Goal: Transaction & Acquisition: Purchase product/service

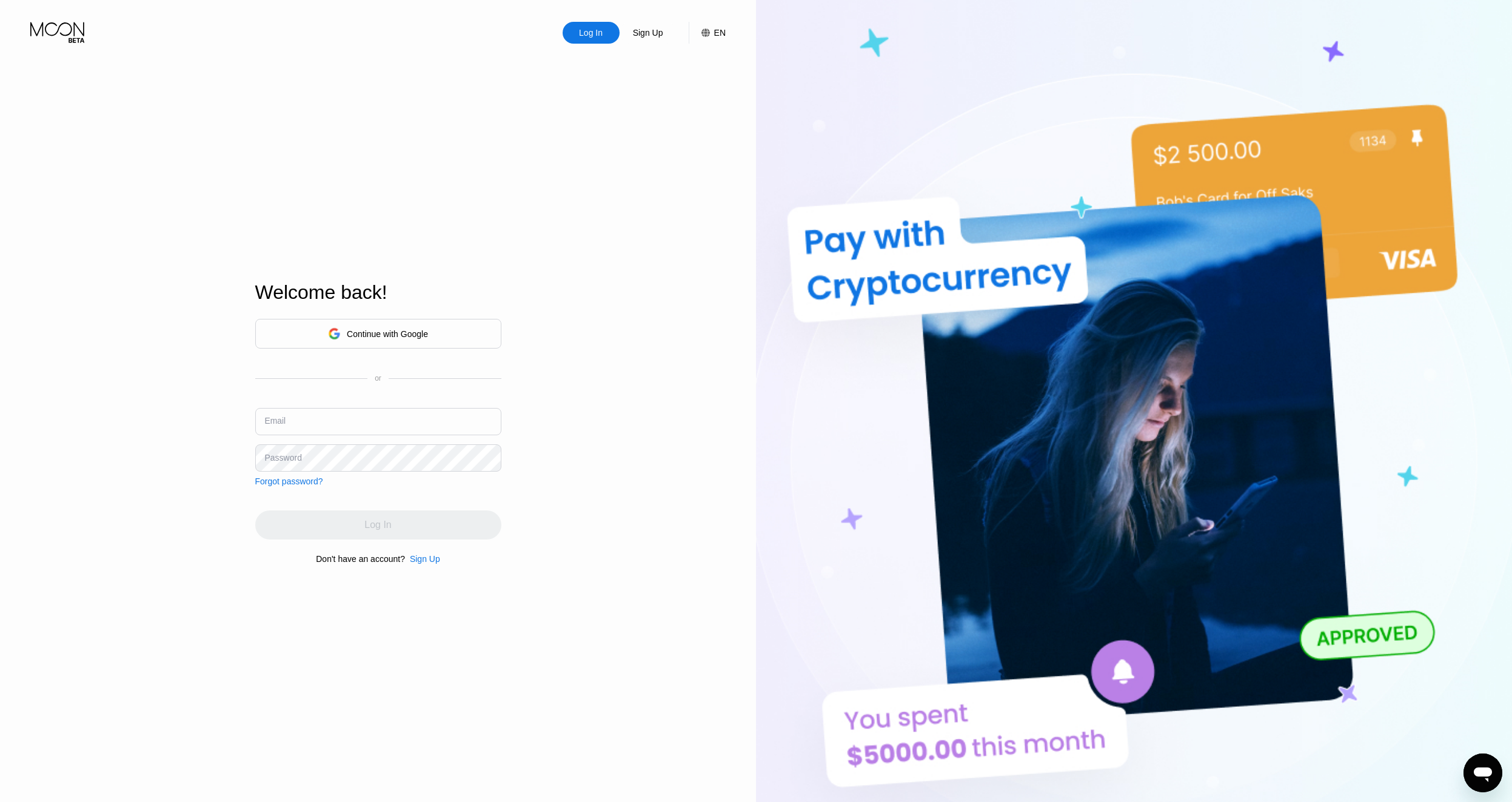
click at [375, 418] on input "text" at bounding box center [378, 421] width 246 height 28
click at [156, 370] on div "Log In Sign Up EN Language English Save Welcome back! Continue with Google or E…" at bounding box center [378, 441] width 756 height 882
click at [323, 426] on input "text" at bounding box center [378, 421] width 246 height 28
paste input "[EMAIL_ADDRESS][DOMAIN_NAME]"
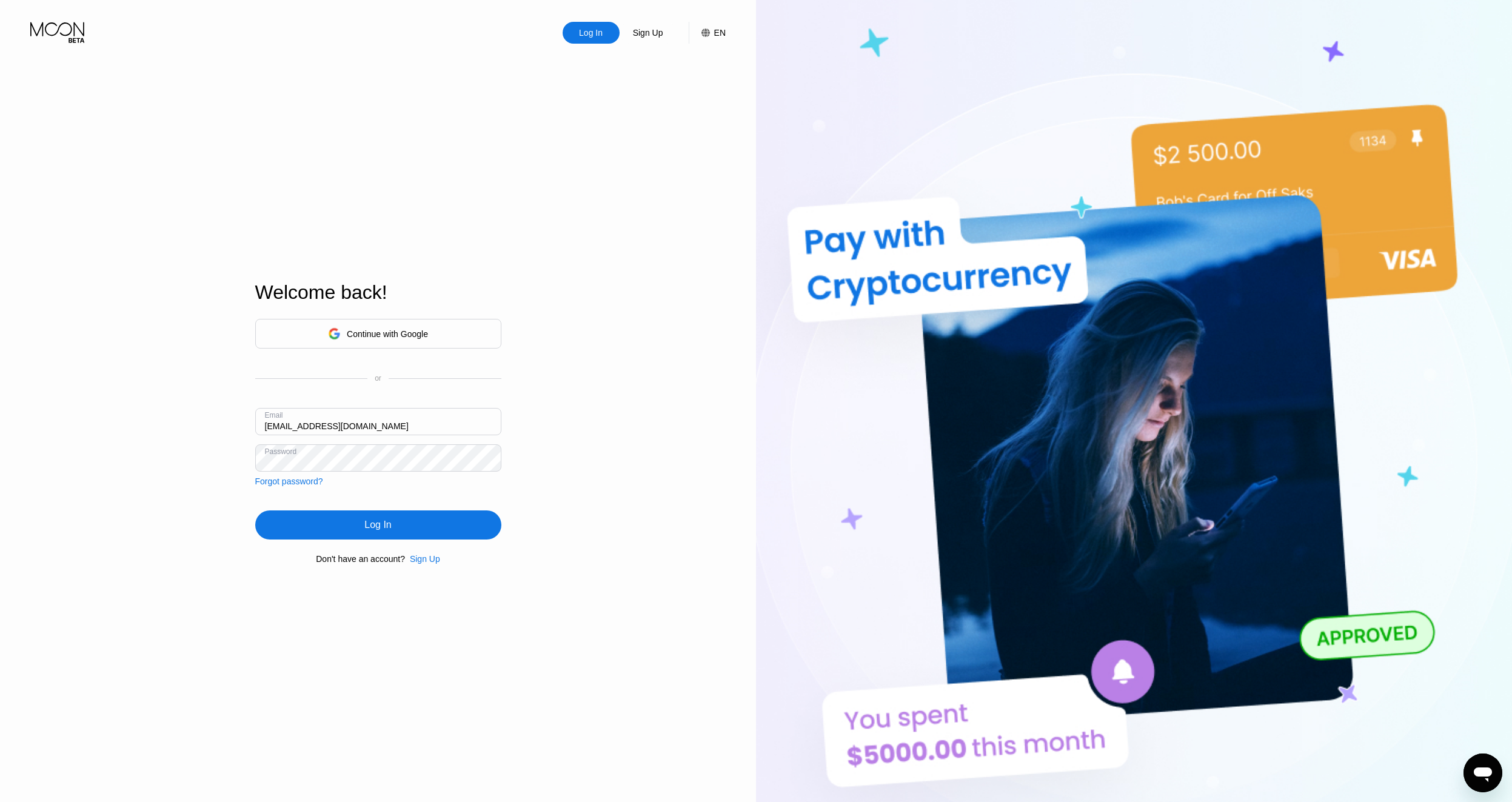
type input "[EMAIL_ADDRESS][DOMAIN_NAME]"
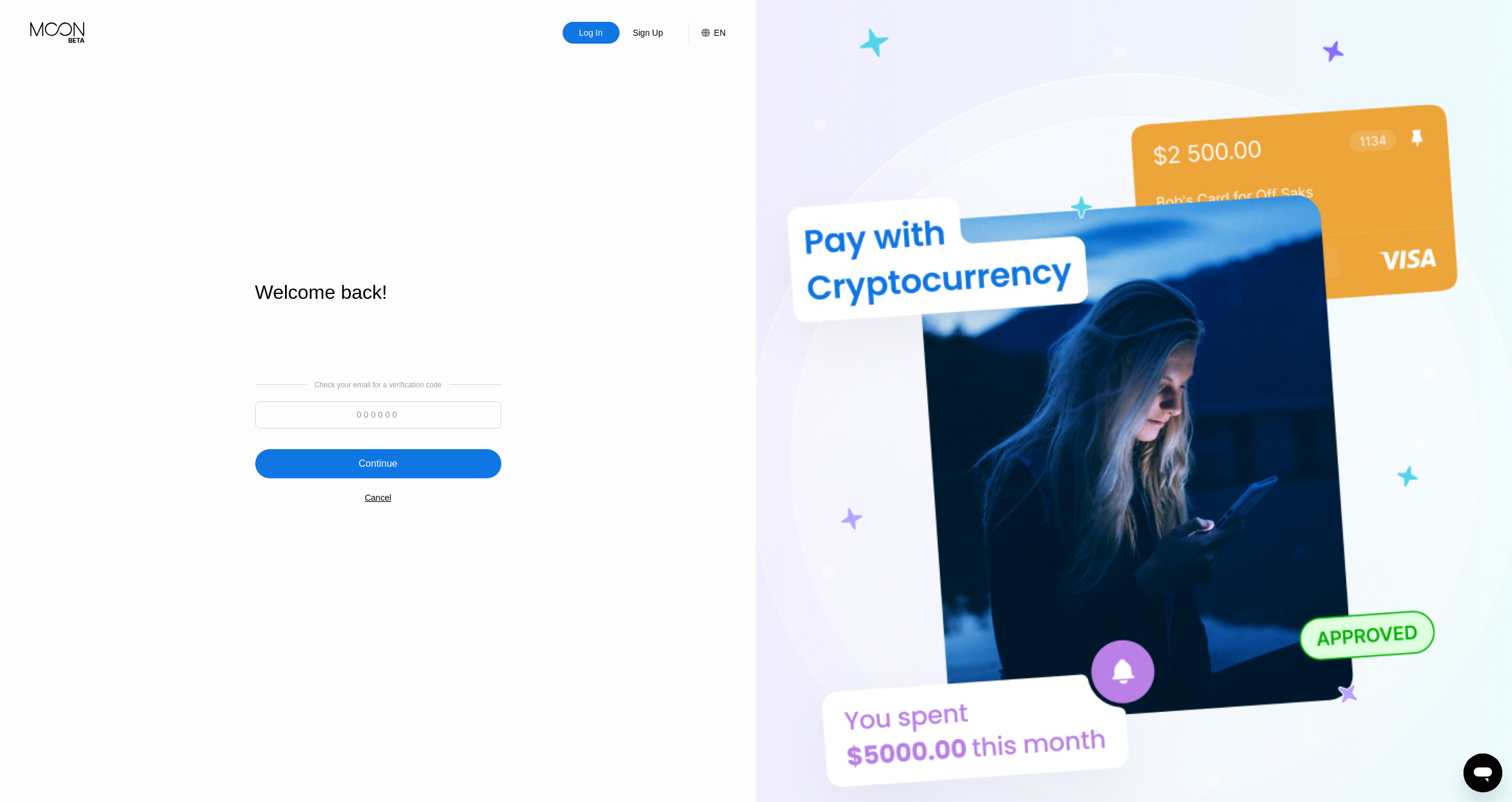
click at [69, 330] on div "Log In Sign Up EN Language English Save Welcome back! Check your email for a ve…" at bounding box center [378, 441] width 756 height 882
click at [348, 413] on input at bounding box center [378, 415] width 246 height 28
paste input "433045"
type input "433045"
click at [370, 466] on div "Continue" at bounding box center [377, 463] width 38 height 12
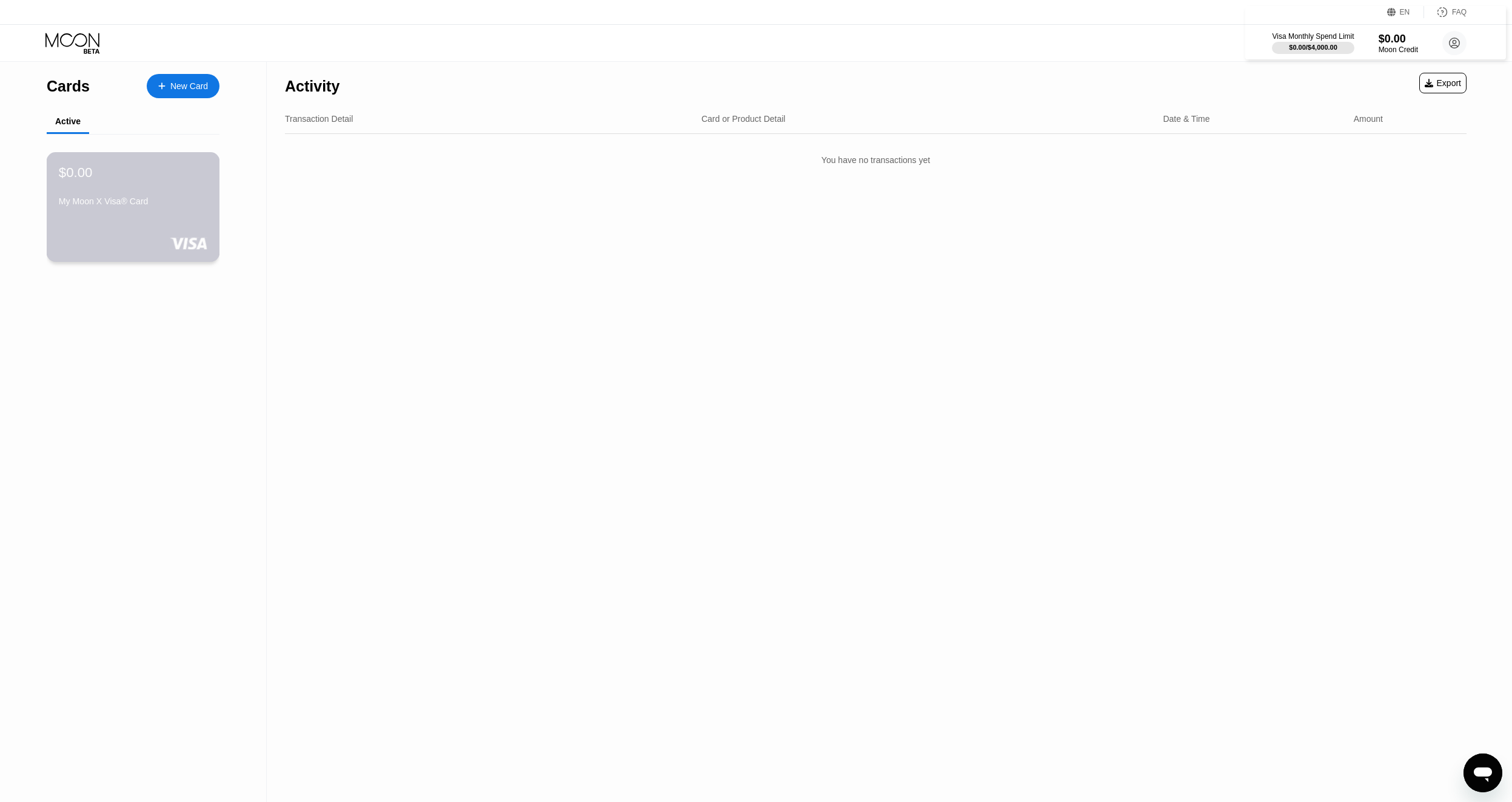
click at [115, 227] on div "$0.00 My Moon X Visa® Card" at bounding box center [133, 207] width 173 height 110
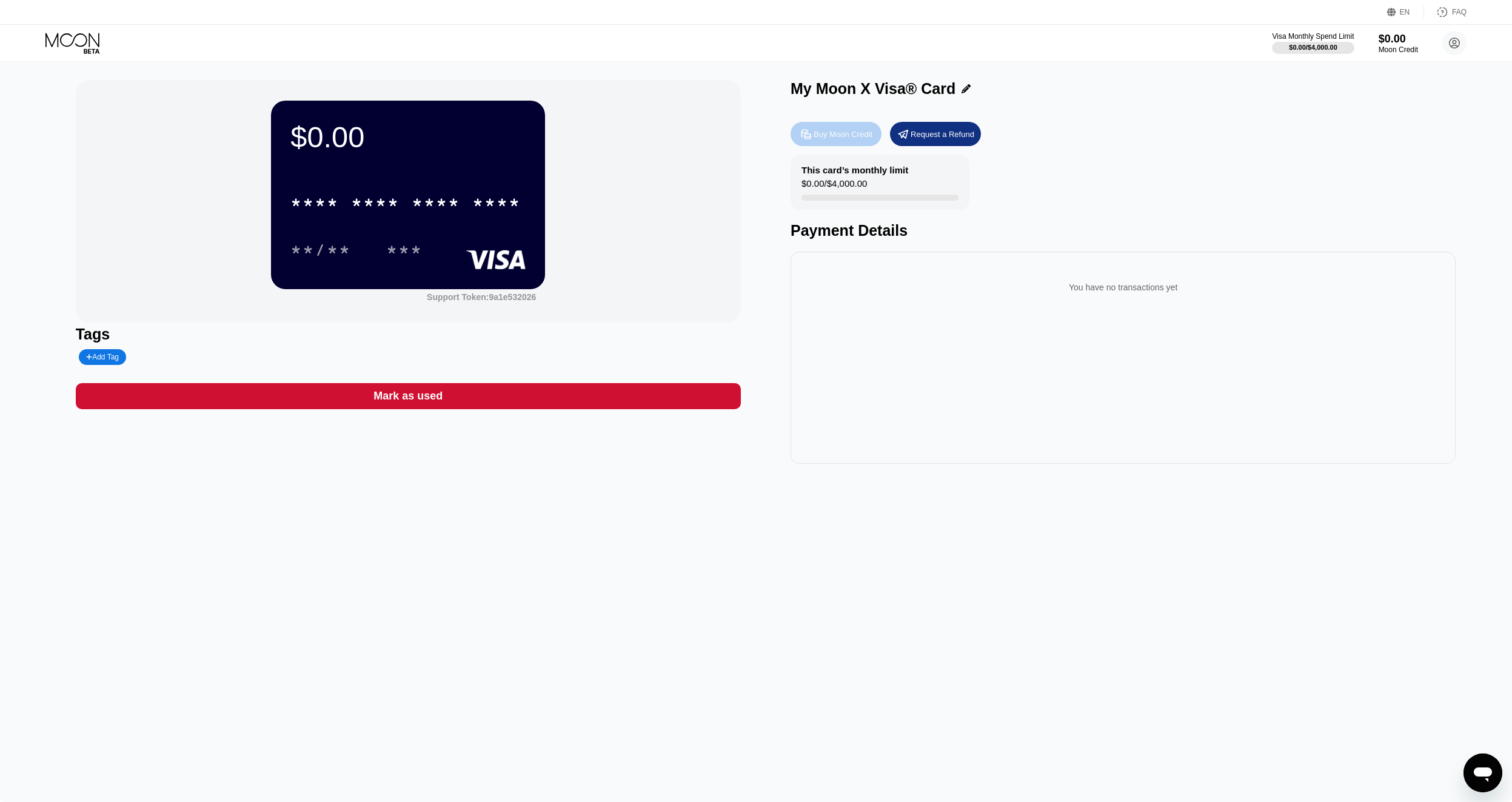
click at [839, 138] on div "Buy Moon Credit" at bounding box center [843, 134] width 59 height 10
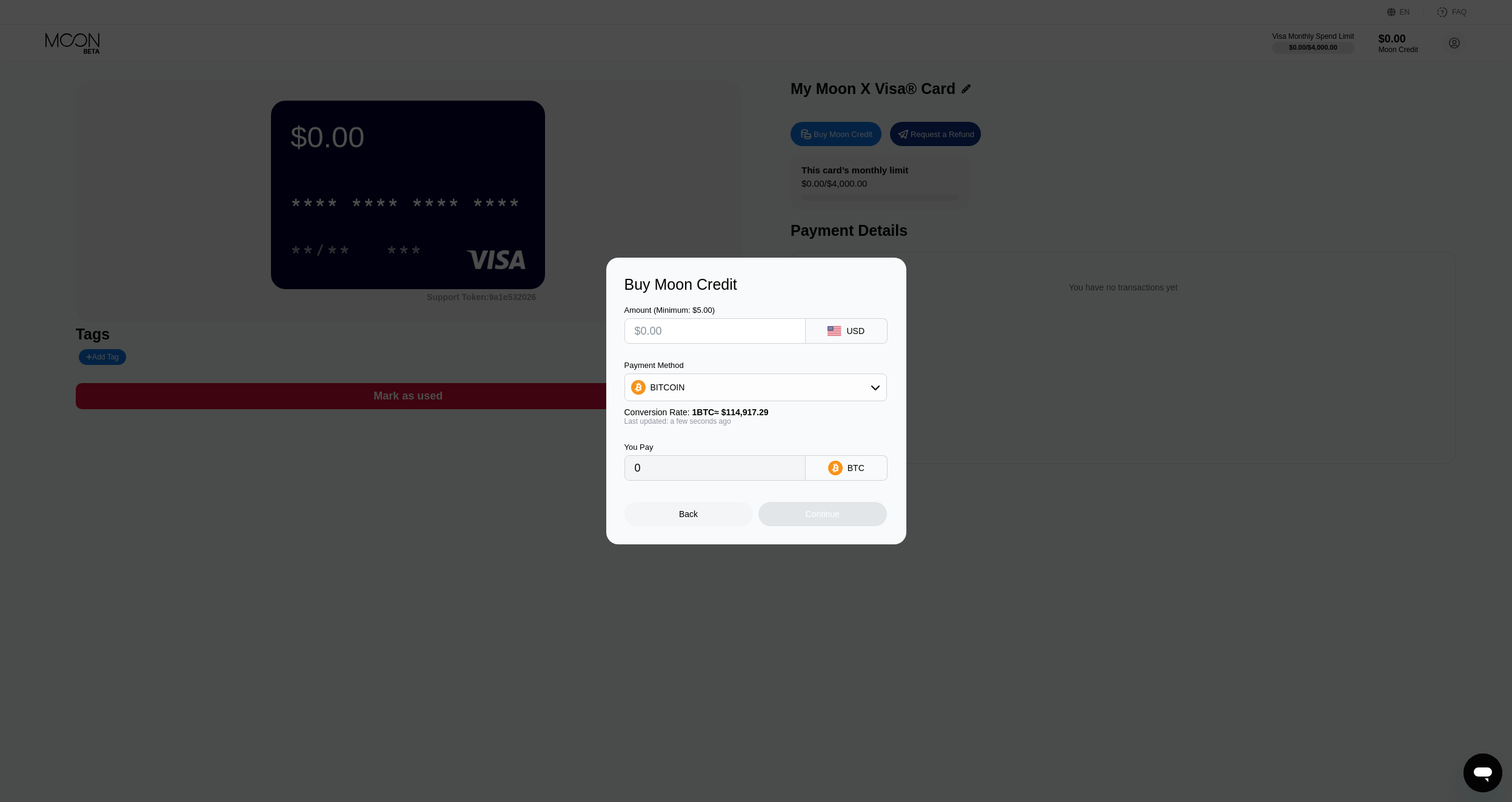
click at [713, 328] on input "text" at bounding box center [715, 330] width 161 height 24
click at [694, 336] on input "text" at bounding box center [715, 330] width 161 height 24
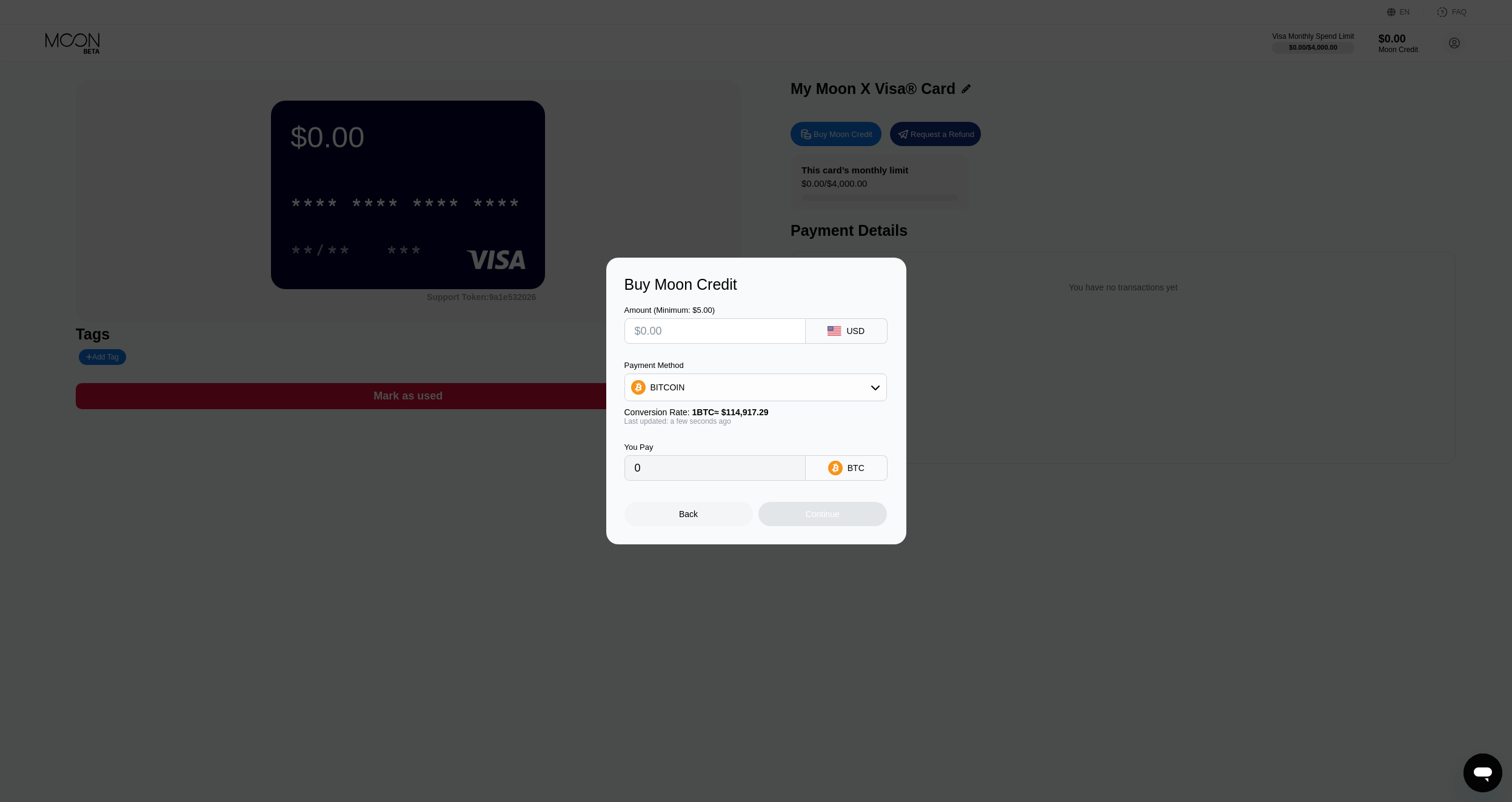
type input "$1"
type input "0.00000871"
type input "$11"
type input "0.00009573"
type input "$110"
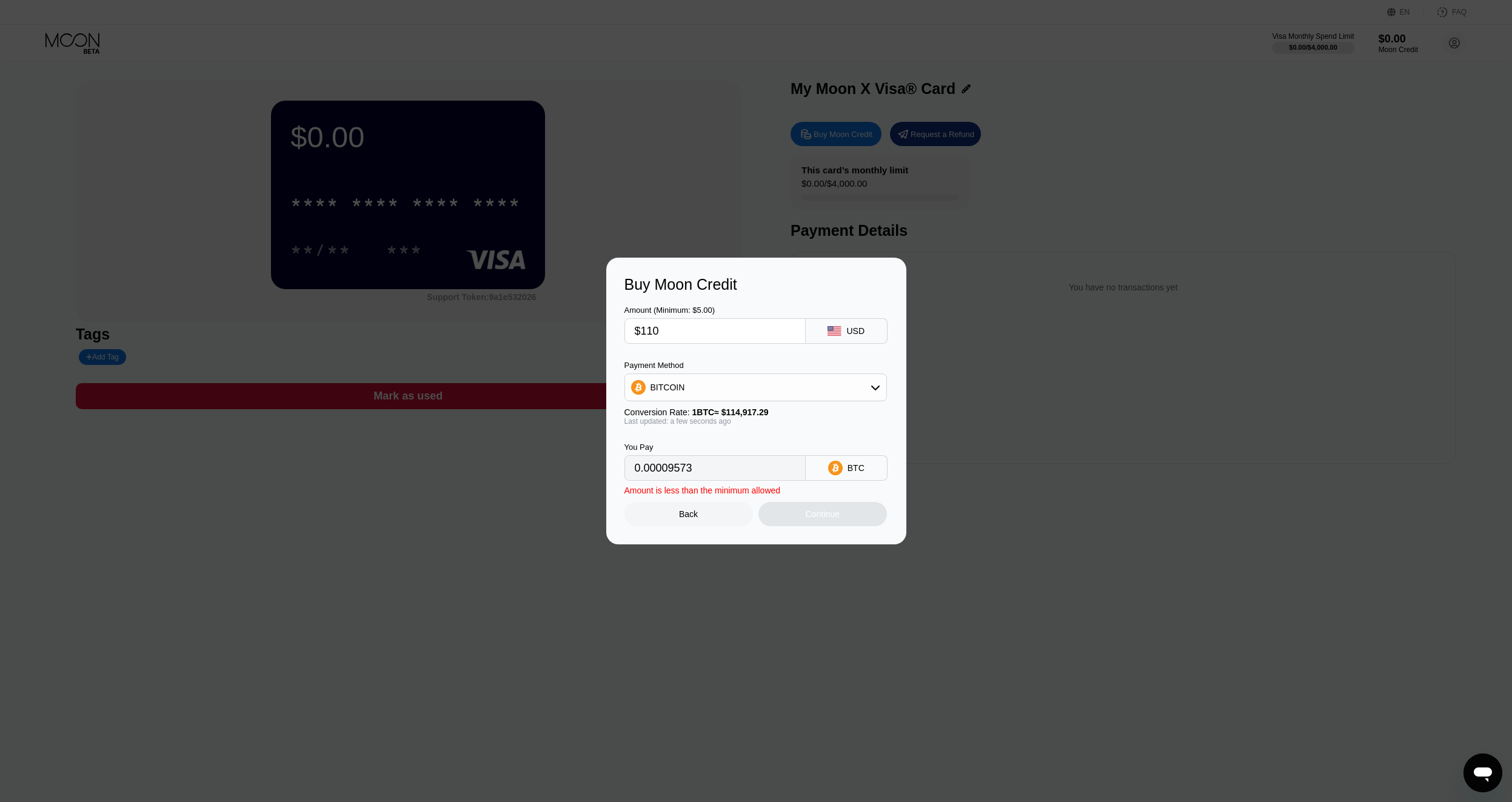
type input "0.00095722"
click at [654, 327] on input "$110" at bounding box center [715, 330] width 161 height 24
type input "$120"
type input "0.00104423"
type input "$10"
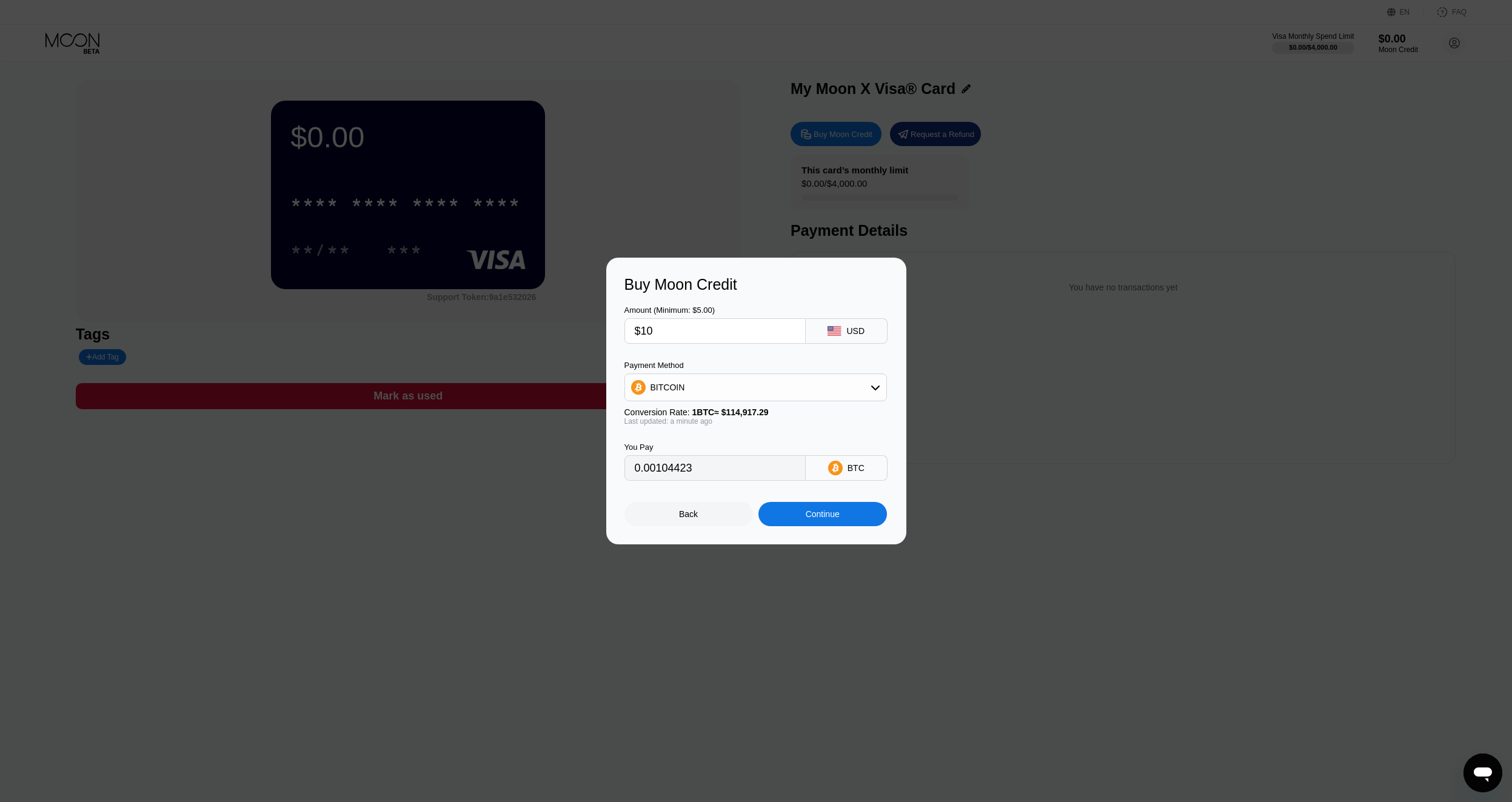
type input "0.00008702"
type input "$110"
type input "0.00095722"
type input "$112"
type input "0.00097462"
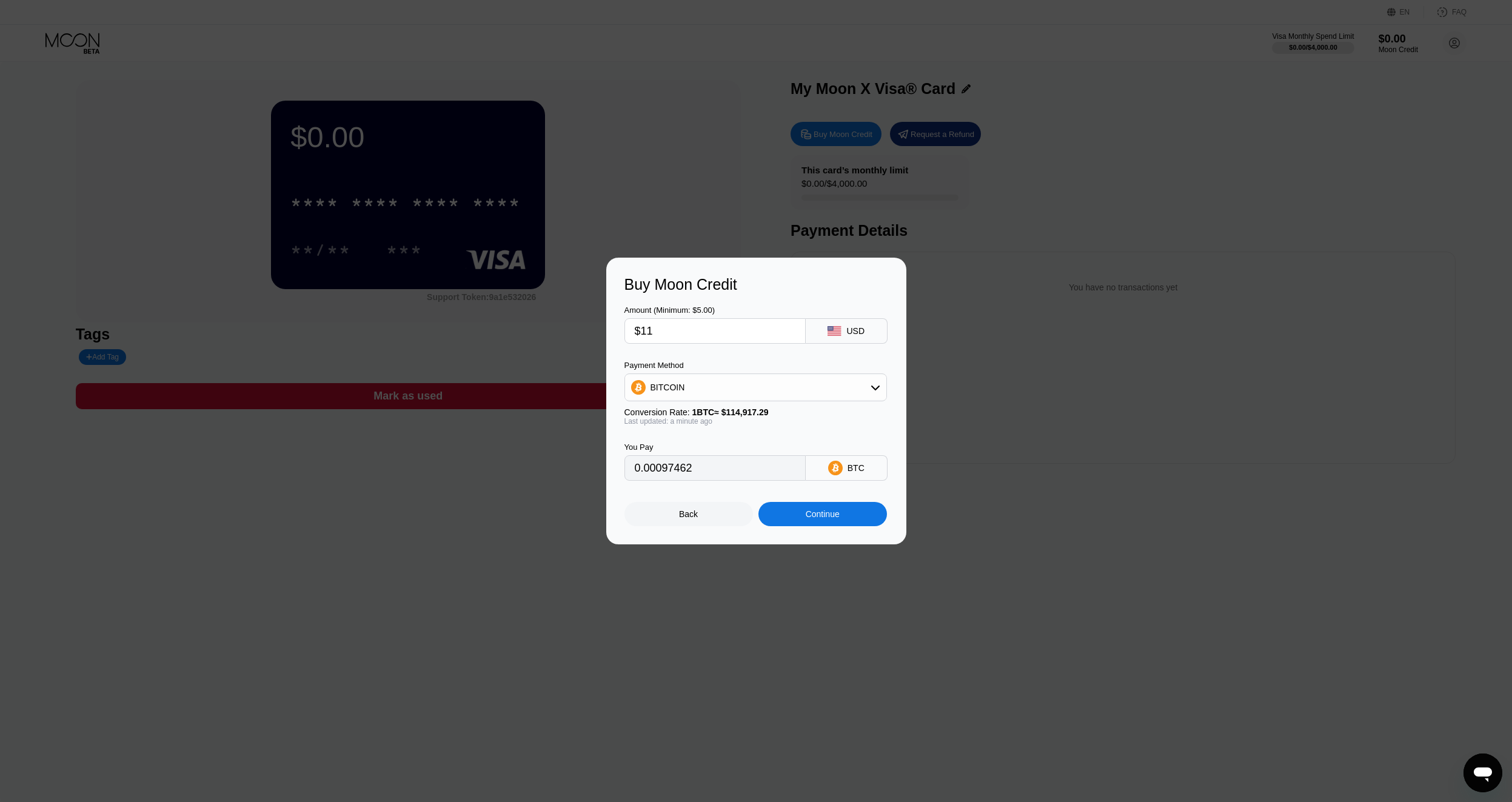
type input "$110"
type input "0.00095722"
type input "$110"
click at [881, 387] on div "BITCOIN" at bounding box center [755, 387] width 261 height 24
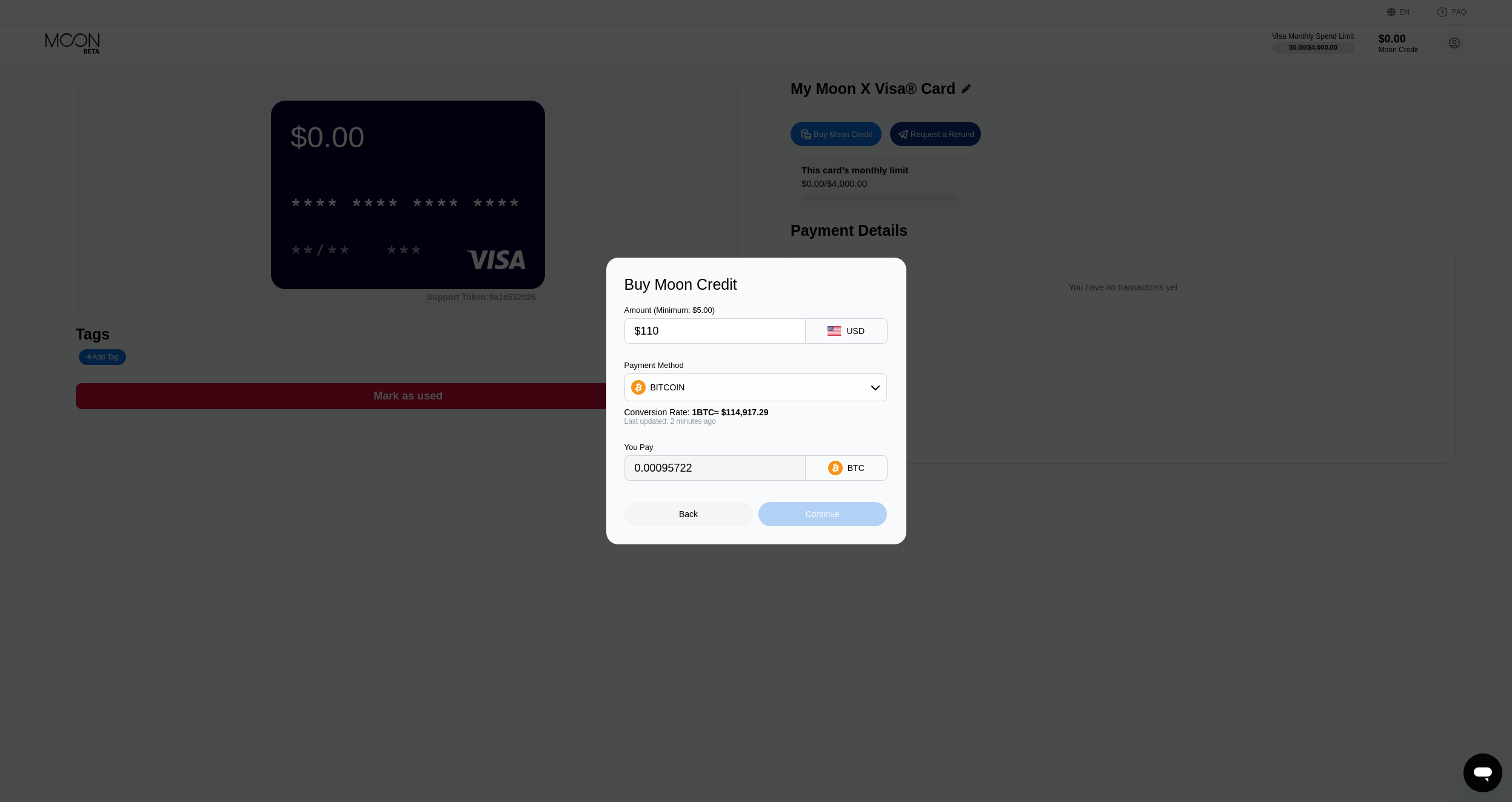
click at [850, 517] on div "Continue" at bounding box center [823, 513] width 129 height 24
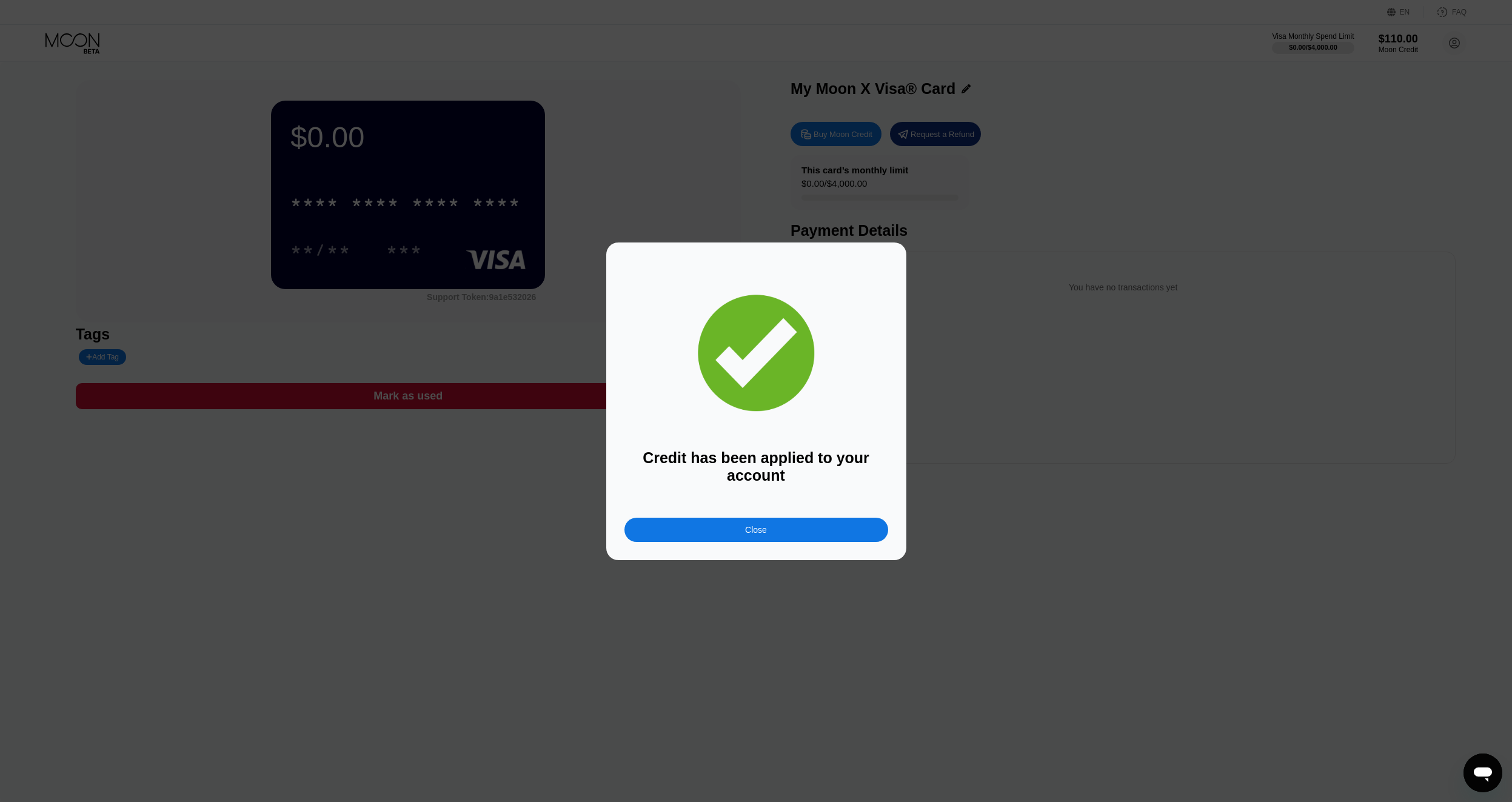
click at [822, 533] on div "Close" at bounding box center [756, 529] width 263 height 24
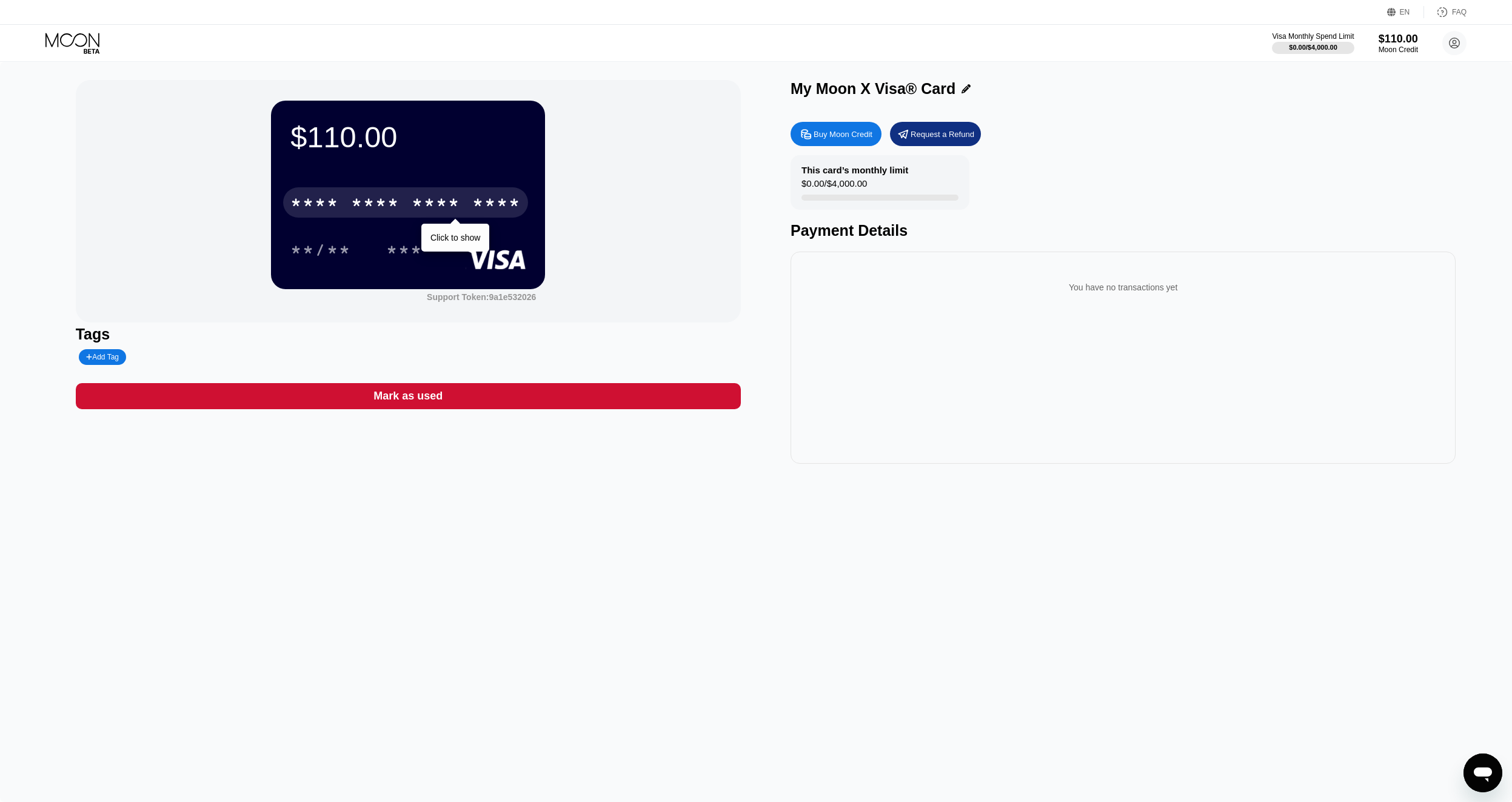
click at [432, 202] on div "* * * *" at bounding box center [436, 204] width 49 height 19
click at [411, 200] on div "* * * * * * * * * * * * 2354" at bounding box center [406, 202] width 245 height 30
click at [442, 204] on div "2719" at bounding box center [436, 204] width 49 height 19
click at [310, 251] on div "08/28" at bounding box center [320, 251] width 60 height 19
click at [416, 250] on div "176" at bounding box center [404, 251] width 36 height 19
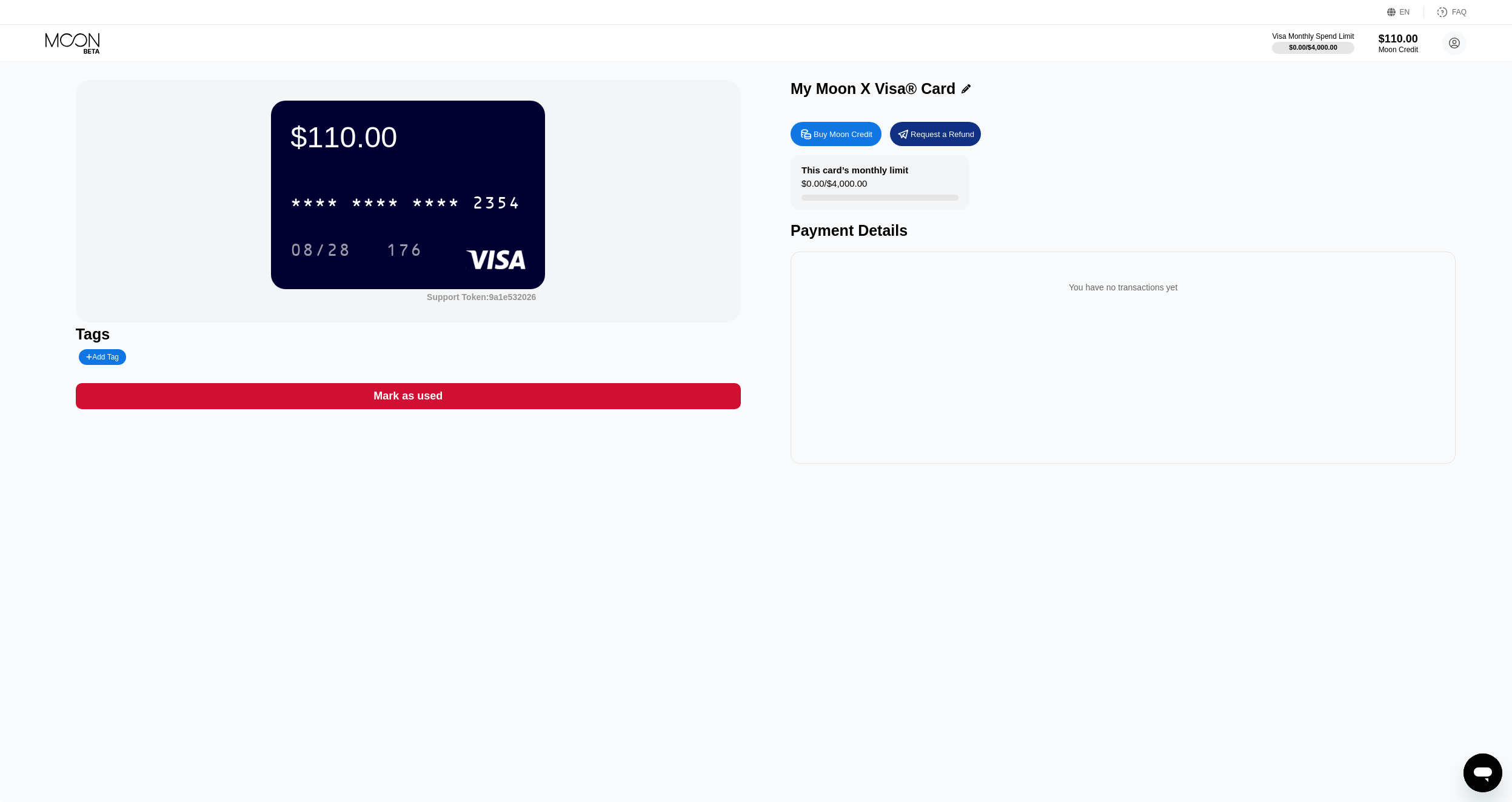
click at [1024, 533] on div "$110.00 * * * * * * * * * * * * 2354 08/28 176 Support Token: 9a1e532026 Tags A…" at bounding box center [756, 432] width 1512 height 740
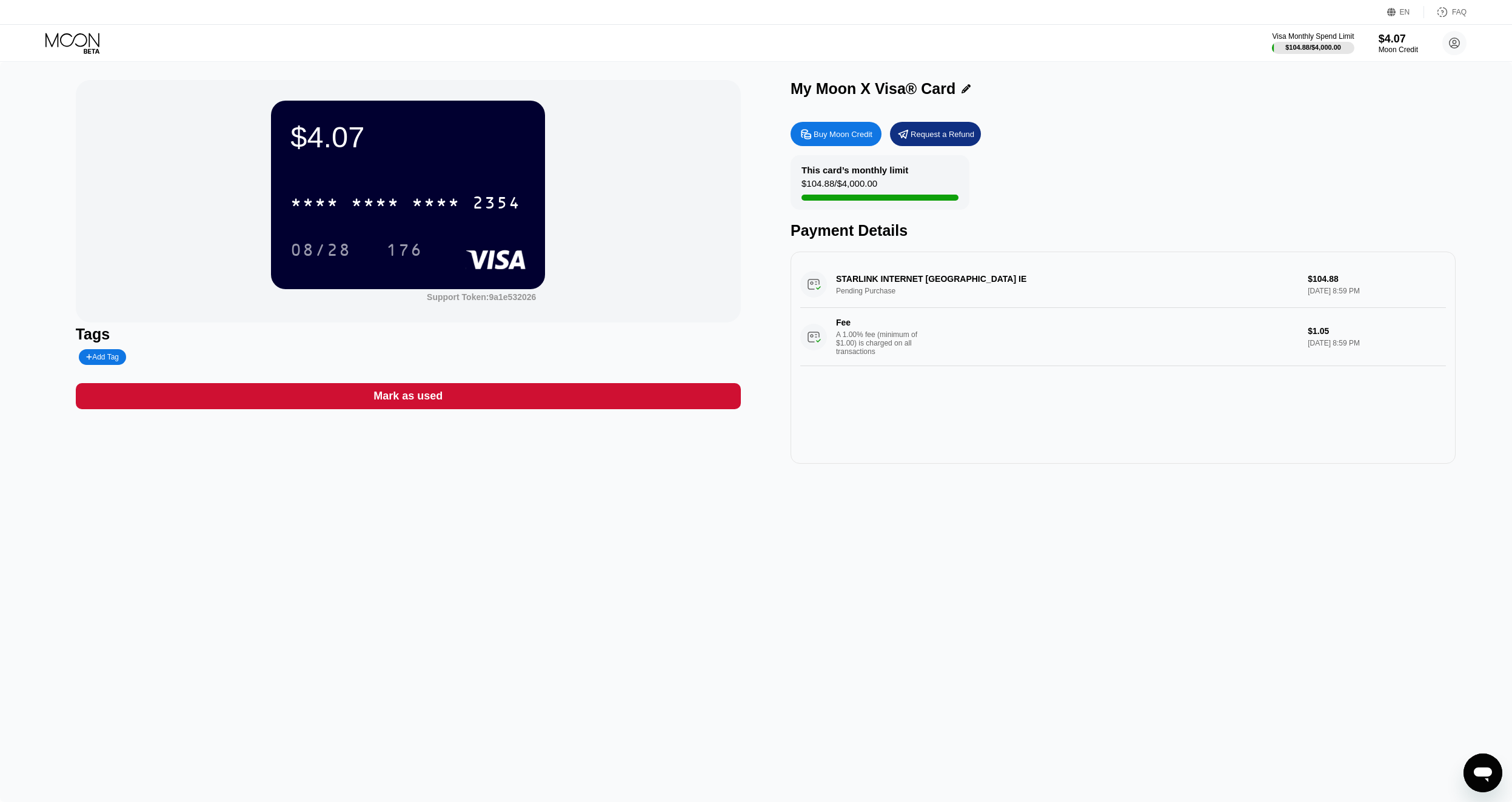
click at [994, 510] on div "$4.07 * * * * * * * * * * * * 2354 08/28 176 Support Token: 9a1e532026 Tags Add…" at bounding box center [756, 432] width 1512 height 740
click at [1399, 118] on div "Buy Moon Credit Request a Refund This card’s monthly limit $104.88 / $4,000.00 …" at bounding box center [1122, 289] width 665 height 348
click at [1357, 164] on div "This card’s monthly limit $104.88 / $4,000.00 Payment Details" at bounding box center [1122, 197] width 665 height 84
click at [1077, 550] on div "$4.07 * * * * * * * * * * * * 2354 08/28 176 Support Token: 9a1e532026 Tags Add…" at bounding box center [756, 432] width 1512 height 740
drag, startPoint x: 786, startPoint y: 84, endPoint x: 1028, endPoint y: 71, distance: 242.3
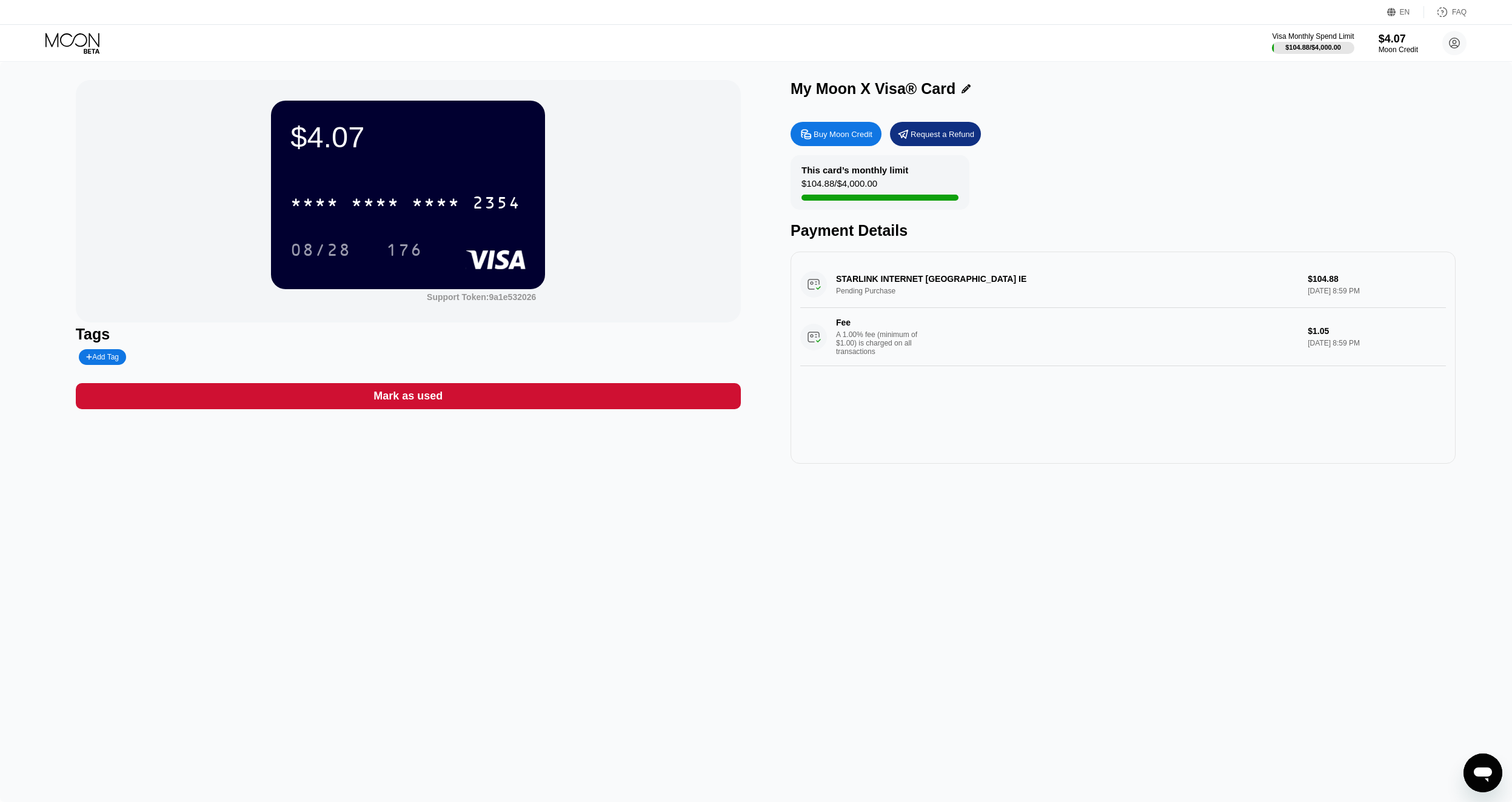
click at [1026, 71] on div "$4.07 * * * * * * * * * * * * 2354 08/28 176 Support Token: 9a1e532026 Tags Add…" at bounding box center [756, 432] width 1512 height 740
drag, startPoint x: 1035, startPoint y: 599, endPoint x: 1058, endPoint y: 554, distance: 50.5
click at [1058, 554] on div "$4.07 * * * * * * * * * * * * 2354 08/28 176 Support Token: 9a1e532026 Tags Add…" at bounding box center [756, 432] width 1512 height 740
drag, startPoint x: 1206, startPoint y: 569, endPoint x: 1126, endPoint y: 568, distance: 80.0
click at [1126, 568] on div "$4.07 * * * * * * * * * * * * 2354 08/28 176 Support Token: 9a1e532026 Tags Add…" at bounding box center [756, 432] width 1512 height 740
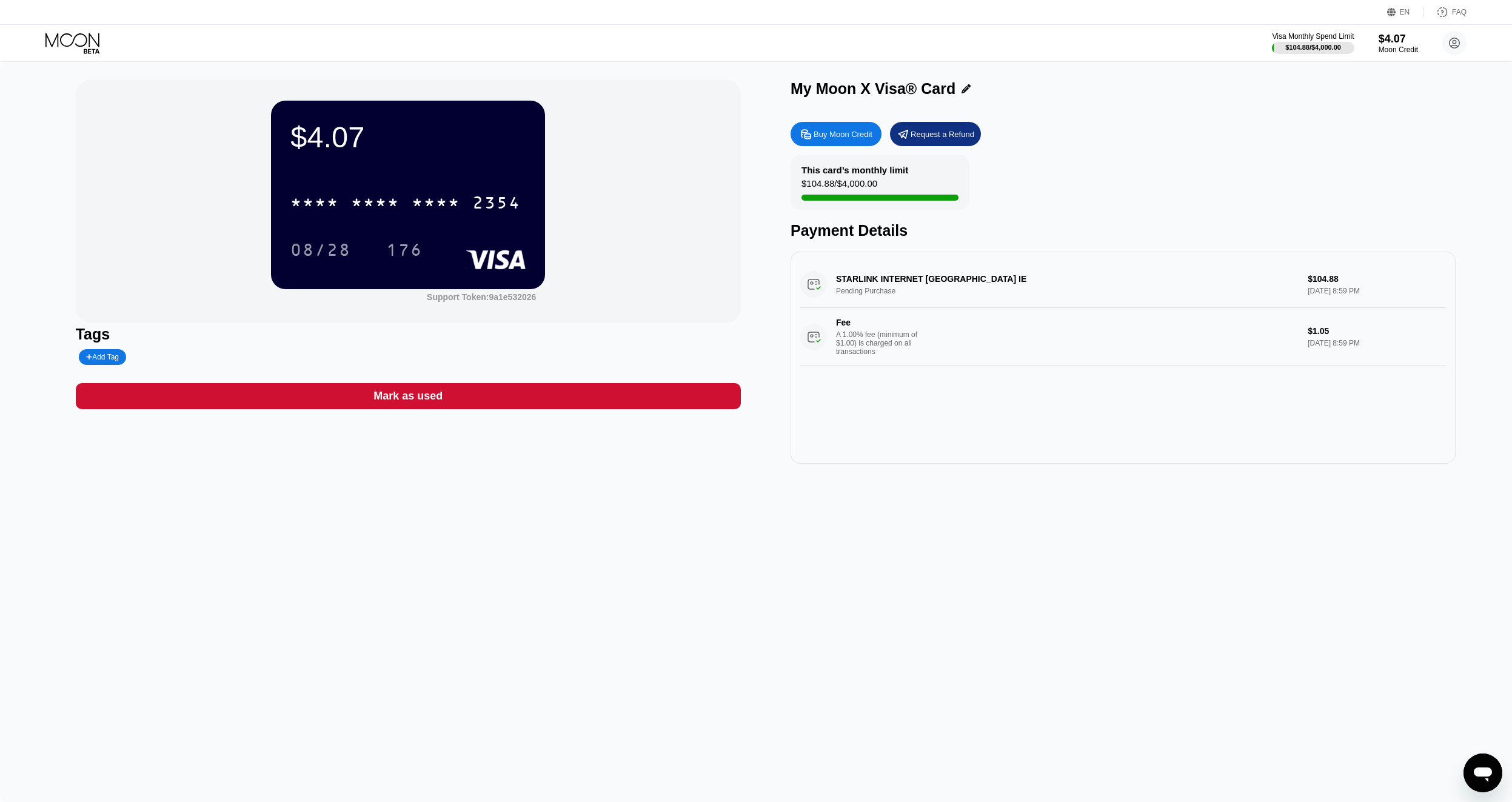
click at [1247, 569] on div "$4.07 * * * * * * * * * * * * 2354 08/28 176 Support Token: 9a1e532026 Tags Add…" at bounding box center [756, 432] width 1512 height 740
click at [1079, 490] on div "$4.07 * * * * * * * * * * * * 2354 08/28 176 Support Token: 9a1e532026 Tags Add…" at bounding box center [756, 432] width 1512 height 740
click at [1041, 526] on div "$4.07 * * * * * * * * * * * * 2354 08/28 176 Support Token: 9a1e532026 Tags Add…" at bounding box center [756, 432] width 1512 height 740
drag, startPoint x: 1043, startPoint y: 523, endPoint x: 1054, endPoint y: 521, distance: 11.2
click at [1054, 521] on div "$4.07 * * * * * * * * * * * * 2354 08/28 176 Support Token: 9a1e532026 Tags Add…" at bounding box center [756, 432] width 1512 height 740
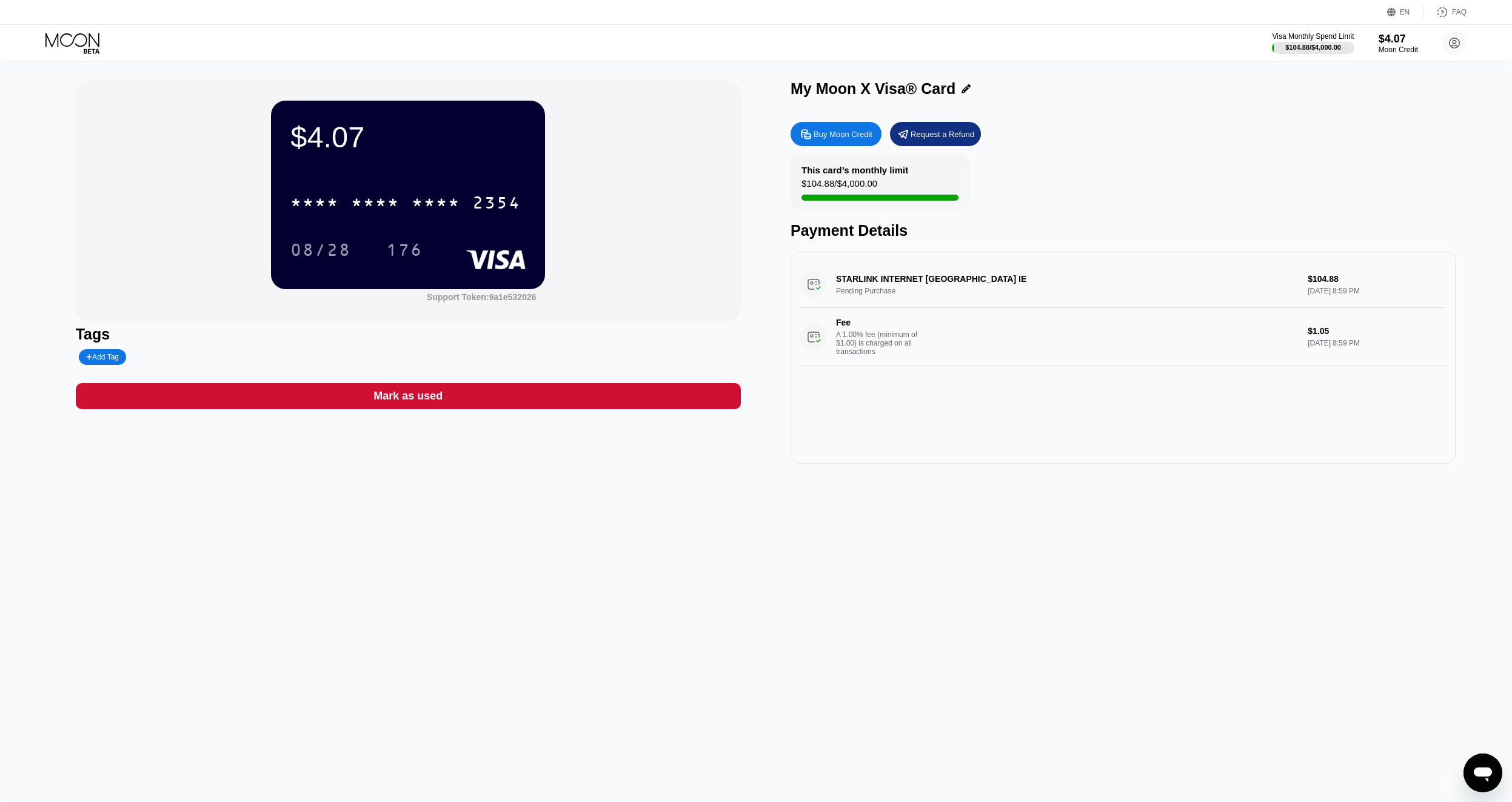
drag, startPoint x: 1048, startPoint y: 577, endPoint x: 1017, endPoint y: 603, distance: 40.5
click at [1017, 603] on div "$4.07 * * * * * * * * * * * * 2354 08/28 176 Support Token: 9a1e532026 Tags Add…" at bounding box center [756, 432] width 1512 height 740
